Goal: Communication & Community: Answer question/provide support

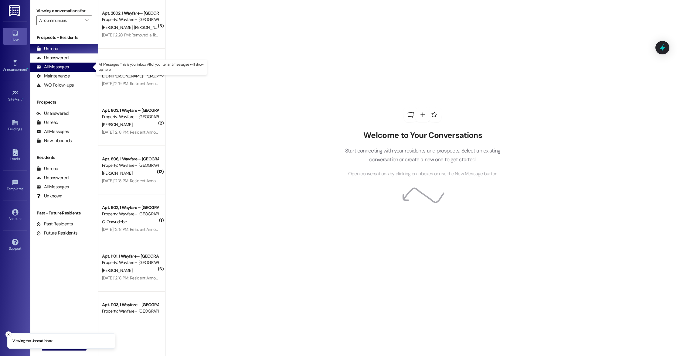
click at [67, 70] on div "All Messages" at bounding box center [52, 67] width 32 height 6
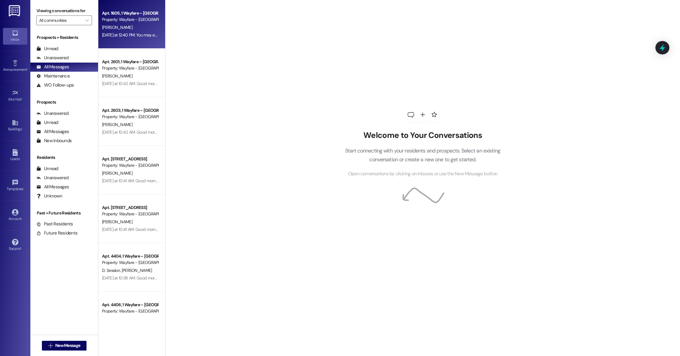
click at [126, 22] on div "Property: Wayfare - [GEOGRAPHIC_DATA]" at bounding box center [130, 19] width 56 height 6
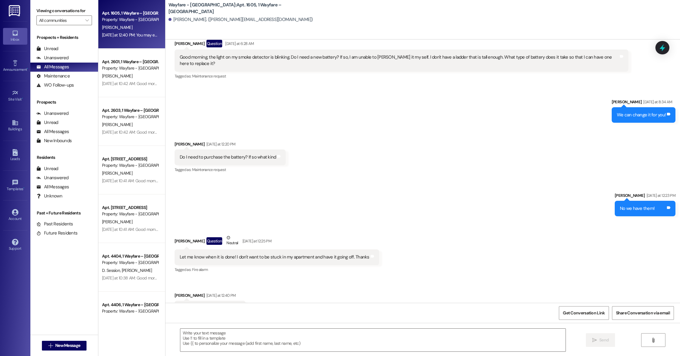
scroll to position [4379, 0]
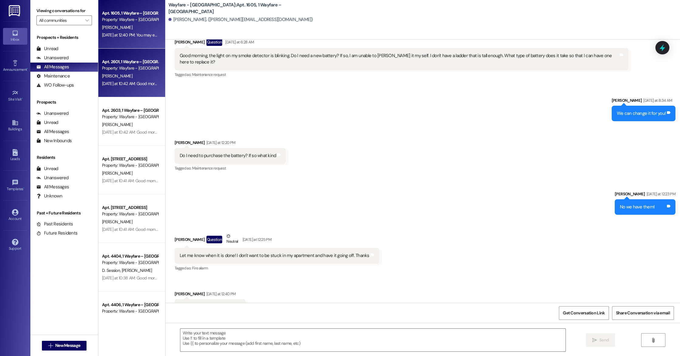
click at [124, 70] on div "Property: Wayfare - [GEOGRAPHIC_DATA]" at bounding box center [130, 68] width 56 height 6
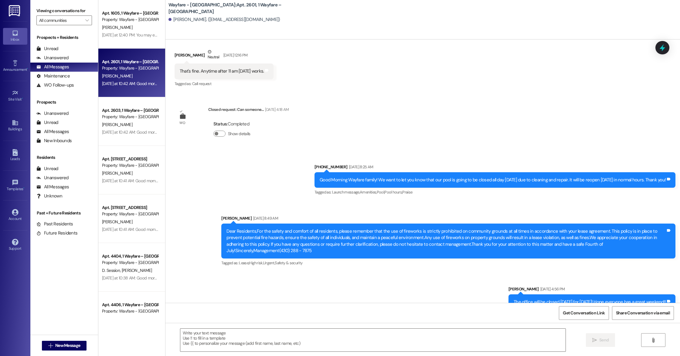
scroll to position [8176, 0]
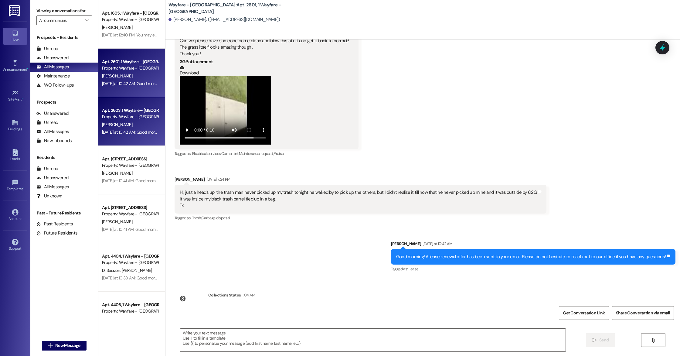
click at [126, 120] on div "Property: Wayfare - [GEOGRAPHIC_DATA]" at bounding box center [130, 117] width 56 height 6
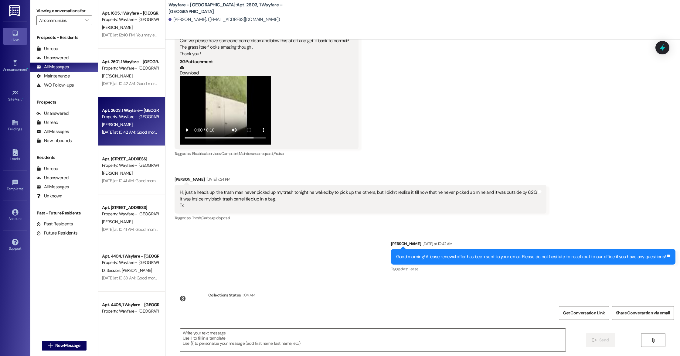
scroll to position [4275, 0]
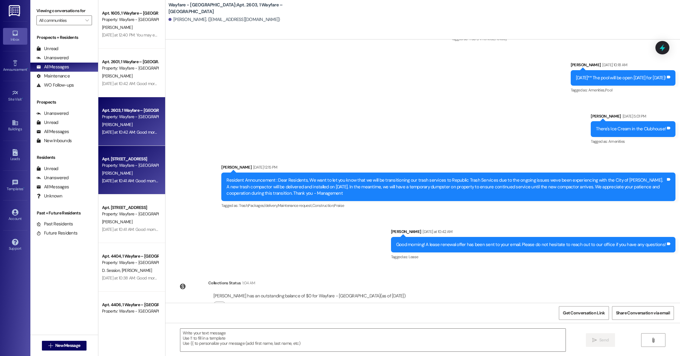
click at [124, 175] on div "[PERSON_NAME]" at bounding box center [129, 173] width 57 height 8
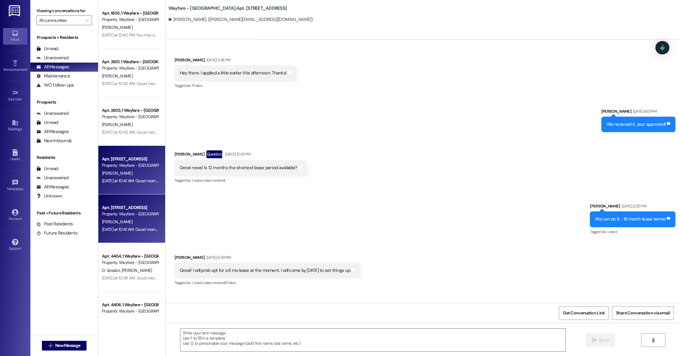
scroll to position [32, 0]
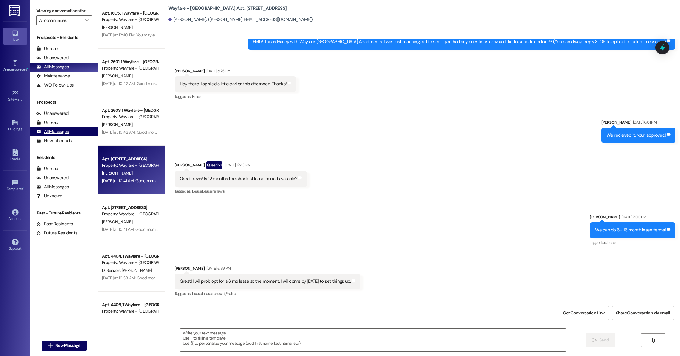
click at [59, 129] on div "All Messages" at bounding box center [52, 131] width 32 height 6
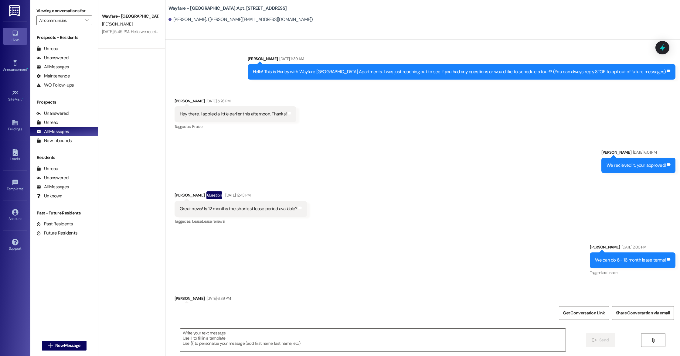
scroll to position [0, 0]
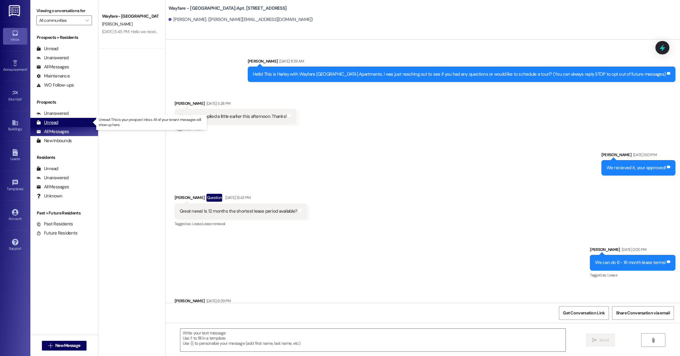
click at [71, 121] on div "Unread (0)" at bounding box center [64, 122] width 68 height 9
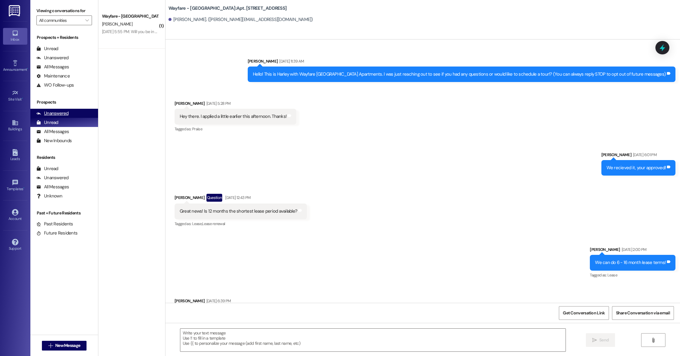
scroll to position [32, 0]
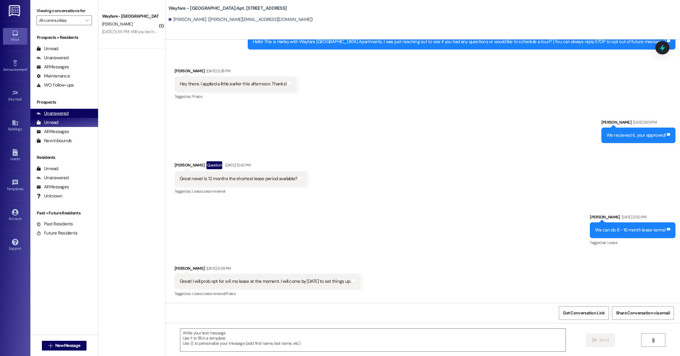
click at [67, 113] on div "Unanswered" at bounding box center [52, 113] width 32 height 6
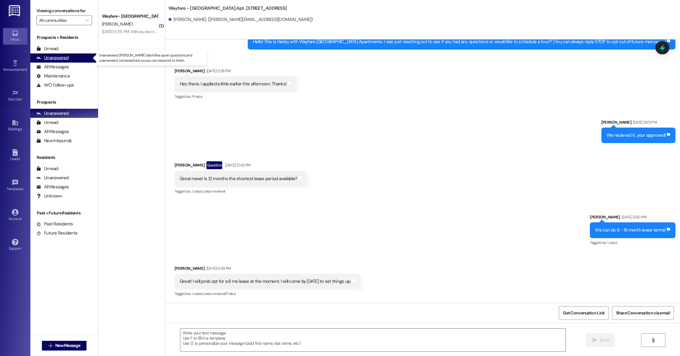
click at [56, 56] on div "Unanswered" at bounding box center [52, 58] width 32 height 6
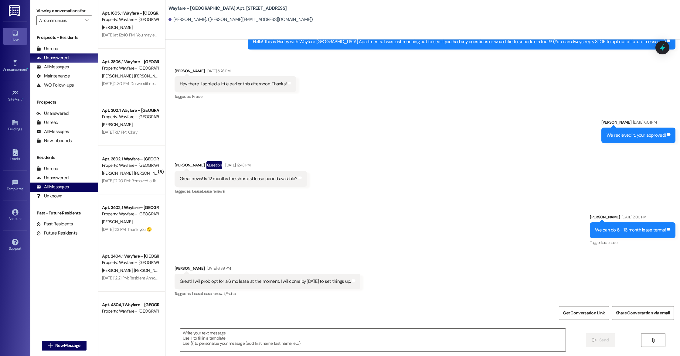
click at [53, 187] on div "All Messages" at bounding box center [52, 187] width 32 height 6
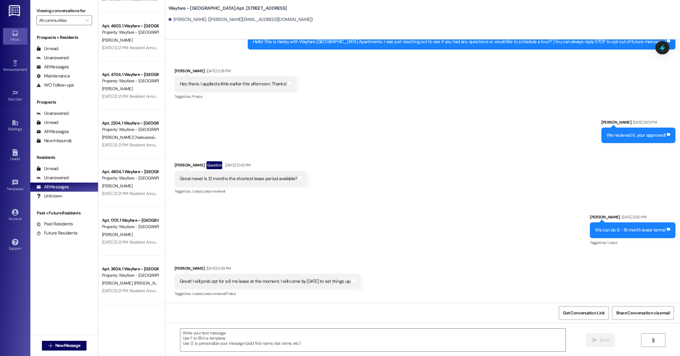
scroll to position [1303, 0]
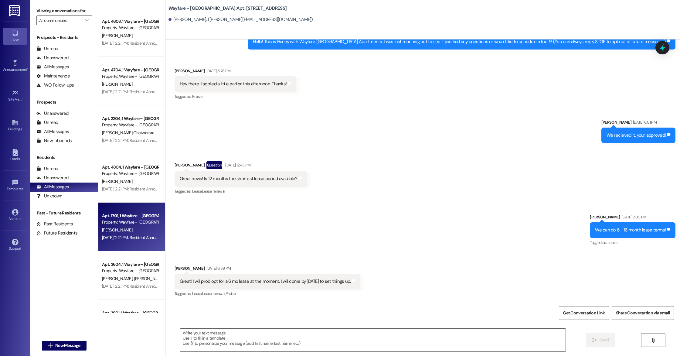
click at [128, 220] on div "Property: Wayfare - [GEOGRAPHIC_DATA]" at bounding box center [130, 222] width 56 height 6
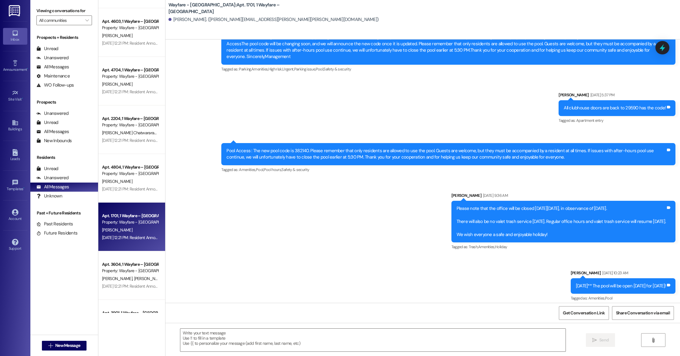
scroll to position [1110, 0]
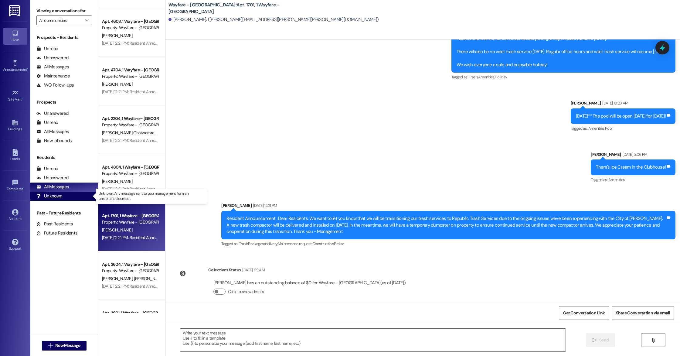
click at [53, 196] on div "Unknown" at bounding box center [49, 196] width 26 height 6
